Goal: Find specific page/section: Find specific page/section

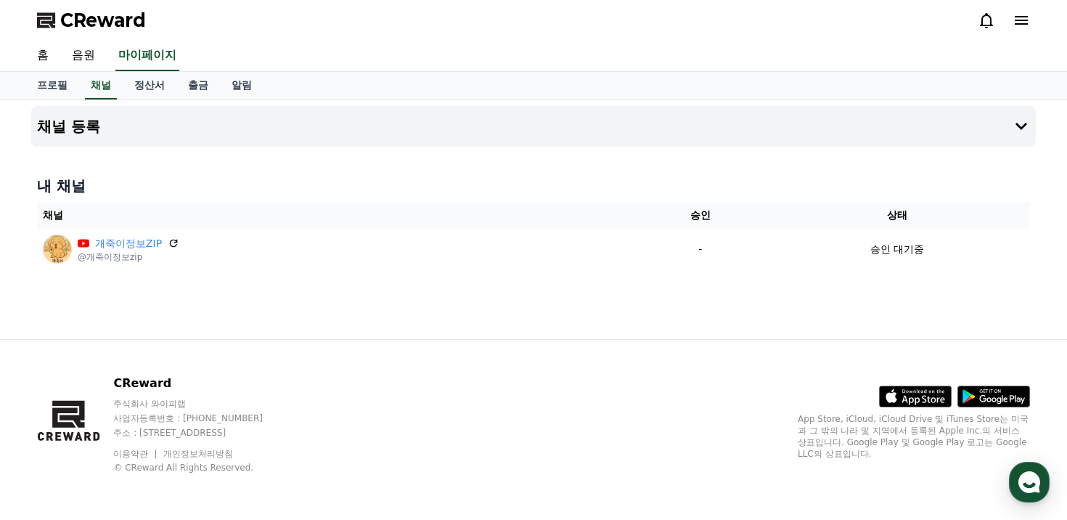
click at [102, 92] on link "채널" at bounding box center [101, 86] width 32 height 28
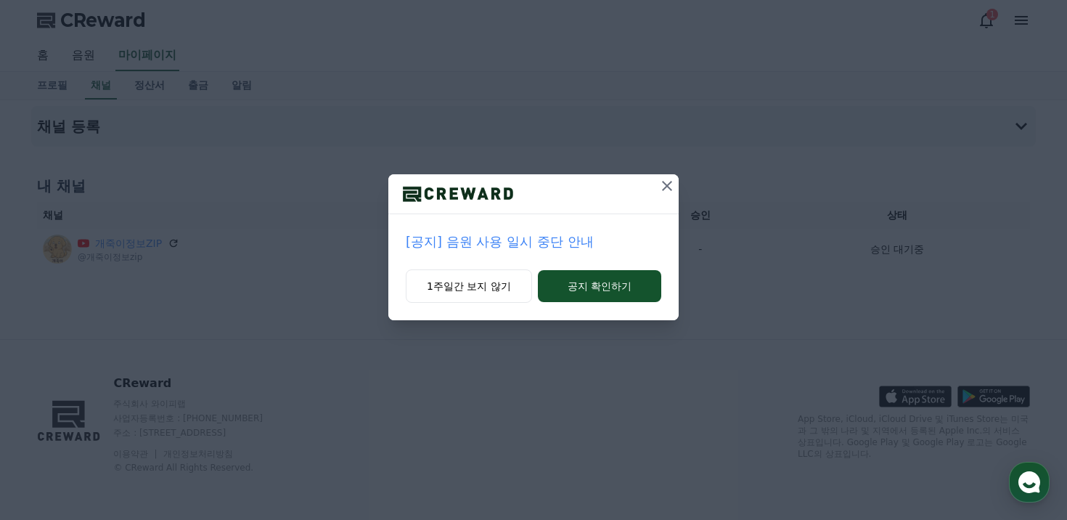
click at [542, 240] on p "[공지] 음원 사용 일시 중단 안내" at bounding box center [534, 242] width 256 height 20
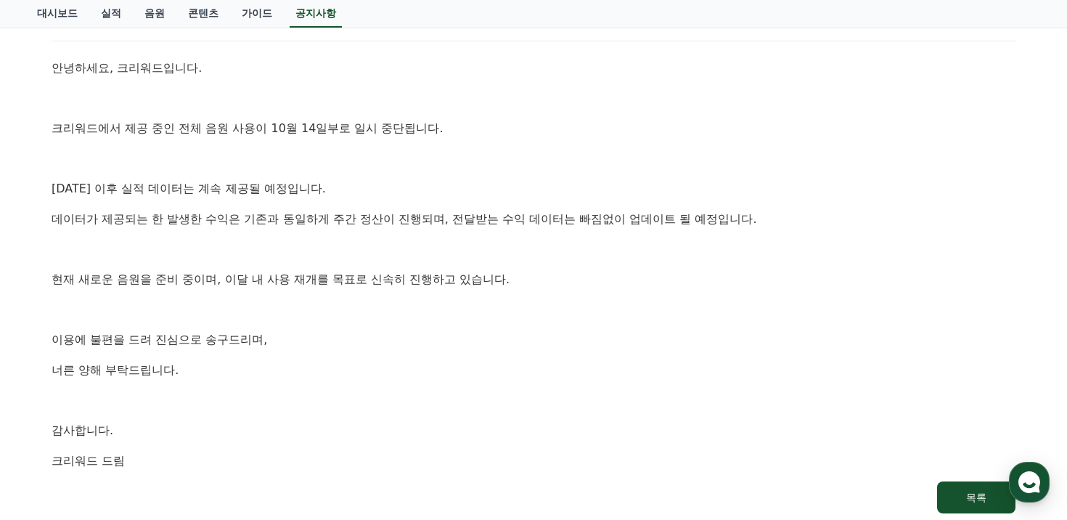
scroll to position [224, 0]
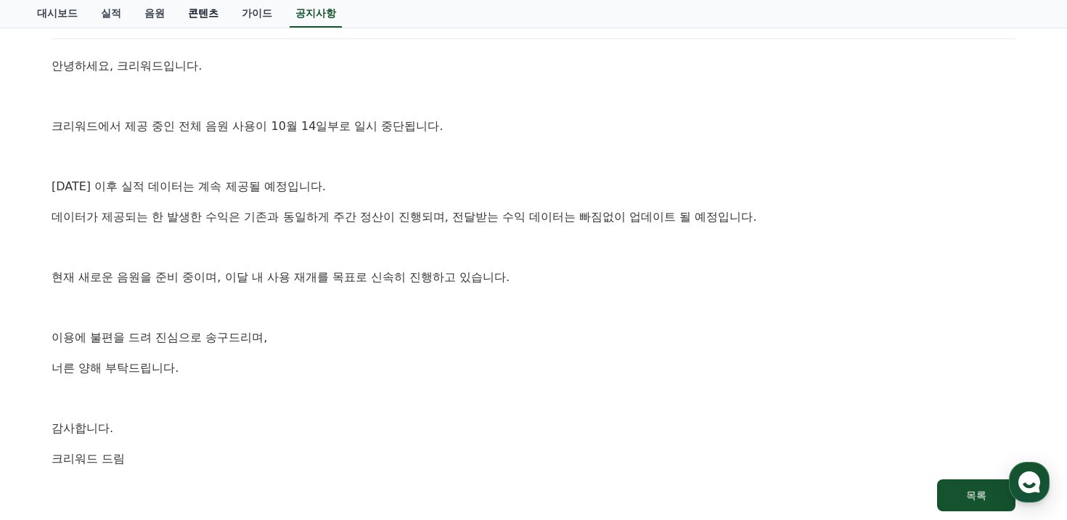
click at [205, 17] on link "콘텐츠" at bounding box center [203, 14] width 54 height 28
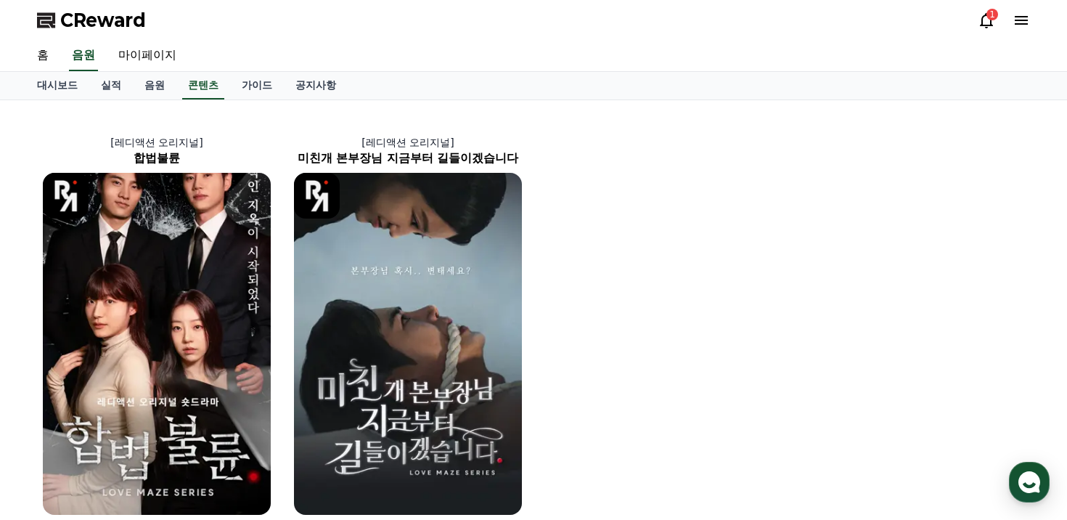
click at [147, 19] on div "CReward 1" at bounding box center [533, 20] width 1016 height 41
click at [147, 97] on link "음원" at bounding box center [155, 86] width 44 height 28
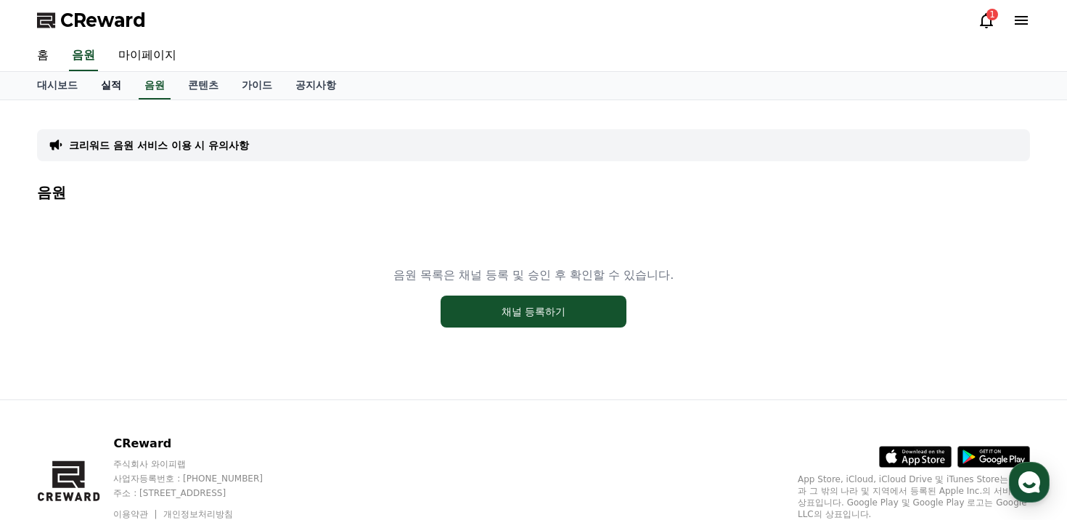
click at [111, 79] on link "실적" at bounding box center [111, 86] width 44 height 28
